Goal: Check status: Check status

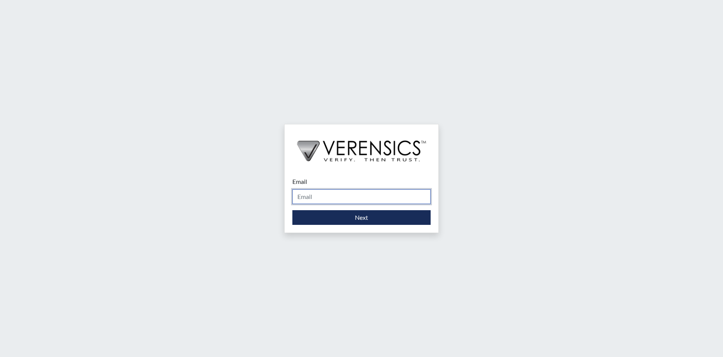
click at [323, 198] on input "Email" at bounding box center [361, 196] width 138 height 15
type input "[PERSON_NAME][EMAIL_ADDRESS][PERSON_NAME][DOMAIN_NAME]"
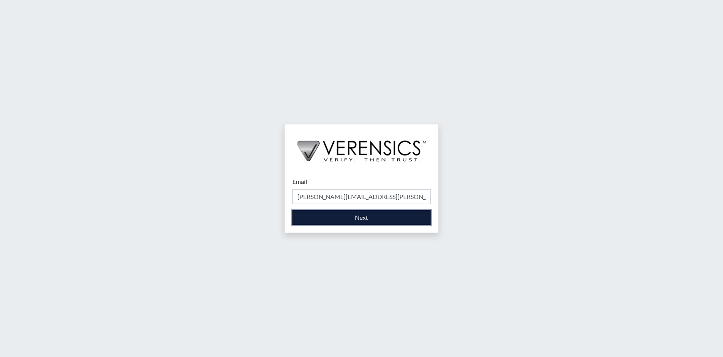
click at [333, 215] on button "Next" at bounding box center [361, 217] width 138 height 15
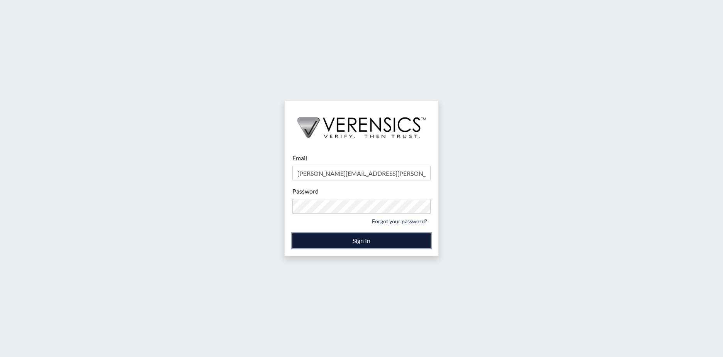
click at [312, 237] on button "Sign In" at bounding box center [361, 240] width 138 height 15
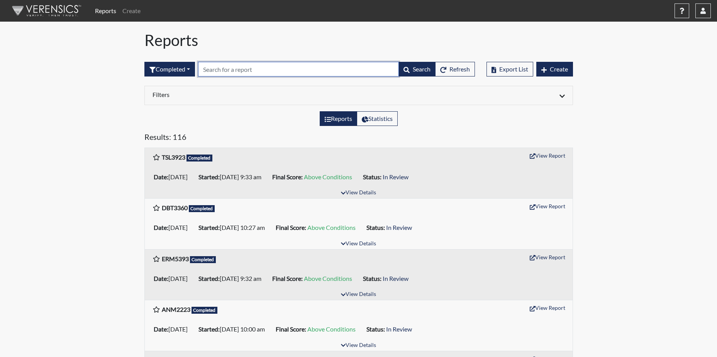
click at [242, 70] on input "text" at bounding box center [298, 69] width 201 height 15
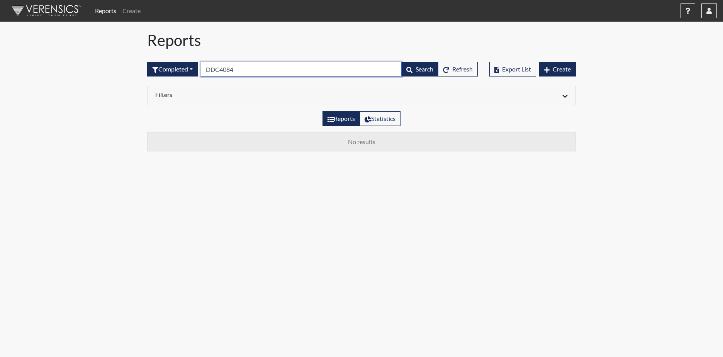
type input "DDC4084"
click at [420, 67] on span "Search" at bounding box center [424, 68] width 18 height 7
click at [422, 67] on span "Search" at bounding box center [424, 68] width 18 height 7
click at [307, 28] on div "Reports Create Help Center × Verensics Best Practices How to successfully use t…" at bounding box center [361, 15] width 723 height 31
click at [712, 7] on button "button" at bounding box center [708, 10] width 15 height 15
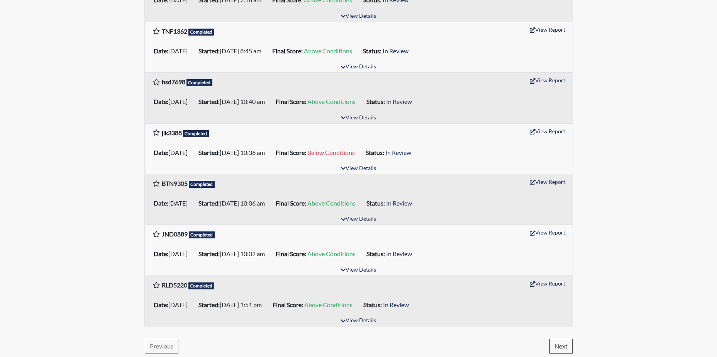
scroll to position [1093, 0]
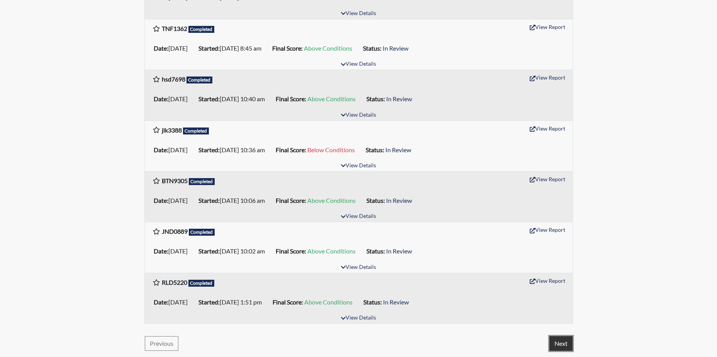
drag, startPoint x: 557, startPoint y: 343, endPoint x: 549, endPoint y: 349, distance: 10.2
click at [549, 349] on button "Next" at bounding box center [560, 343] width 23 height 15
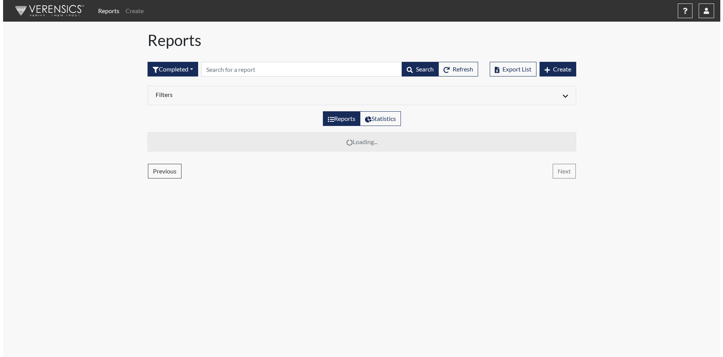
scroll to position [0, 0]
click at [161, 170] on button "Previous" at bounding box center [164, 171] width 34 height 15
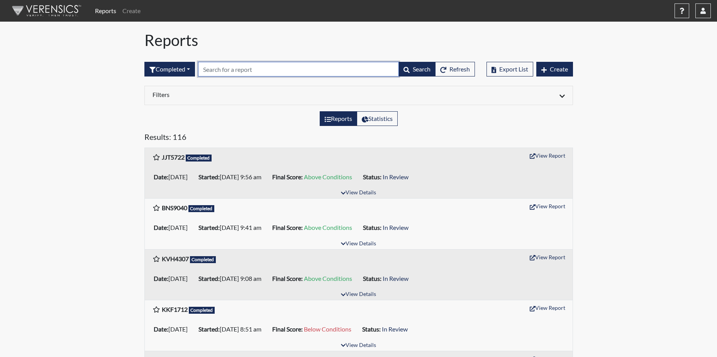
click at [222, 68] on input "text" at bounding box center [298, 69] width 201 height 15
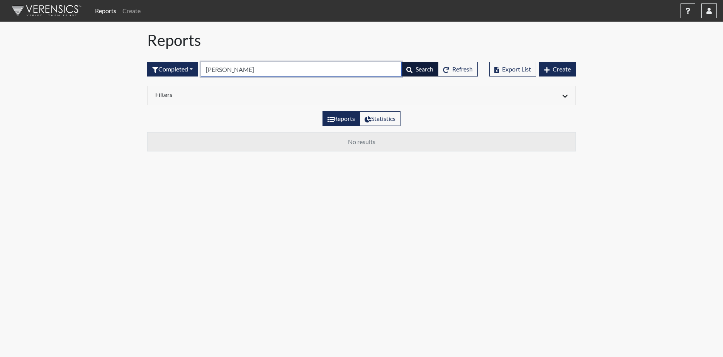
type input "[PERSON_NAME]"
click at [416, 70] on span "Search" at bounding box center [424, 68] width 18 height 7
click at [415, 65] on button "Search" at bounding box center [419, 69] width 37 height 15
click at [707, 7] on button "button" at bounding box center [708, 10] width 15 height 15
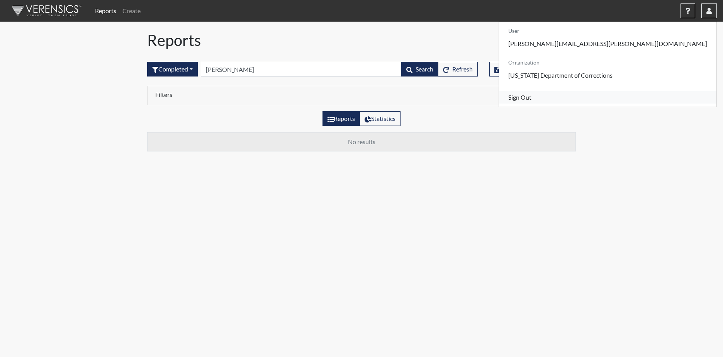
click at [636, 103] on link "Sign Out" at bounding box center [607, 97] width 217 height 12
